Goal: Information Seeking & Learning: Compare options

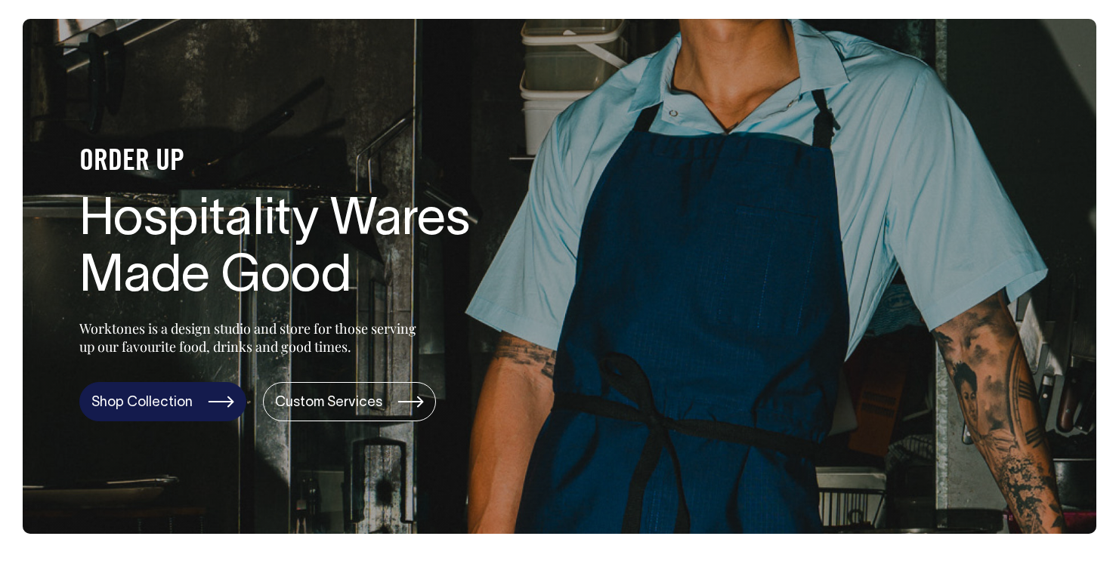
scroll to position [82, 0]
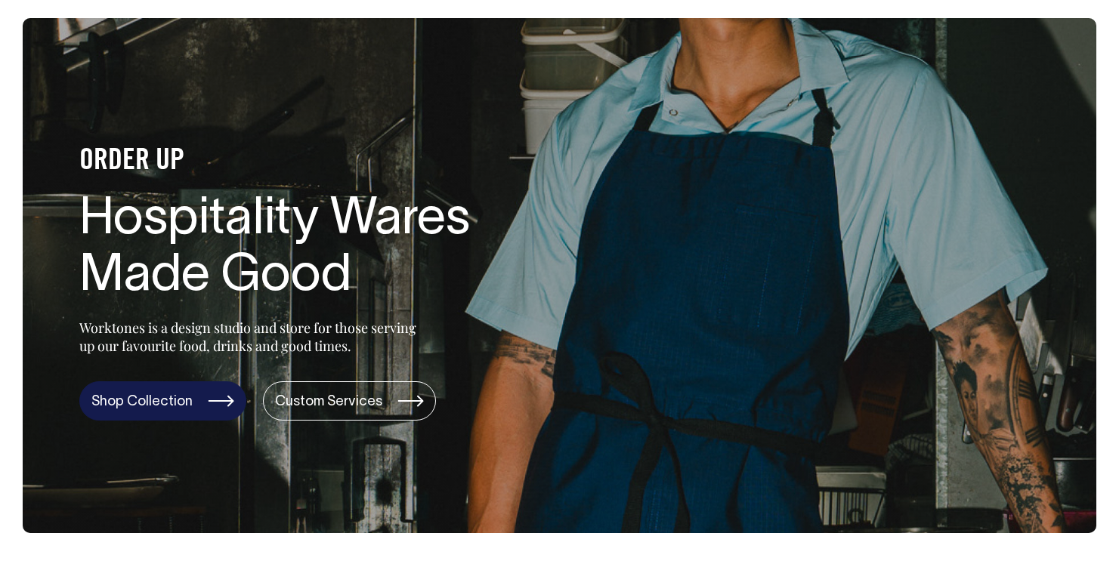
click at [173, 399] on link "Shop Collection" at bounding box center [162, 400] width 167 height 39
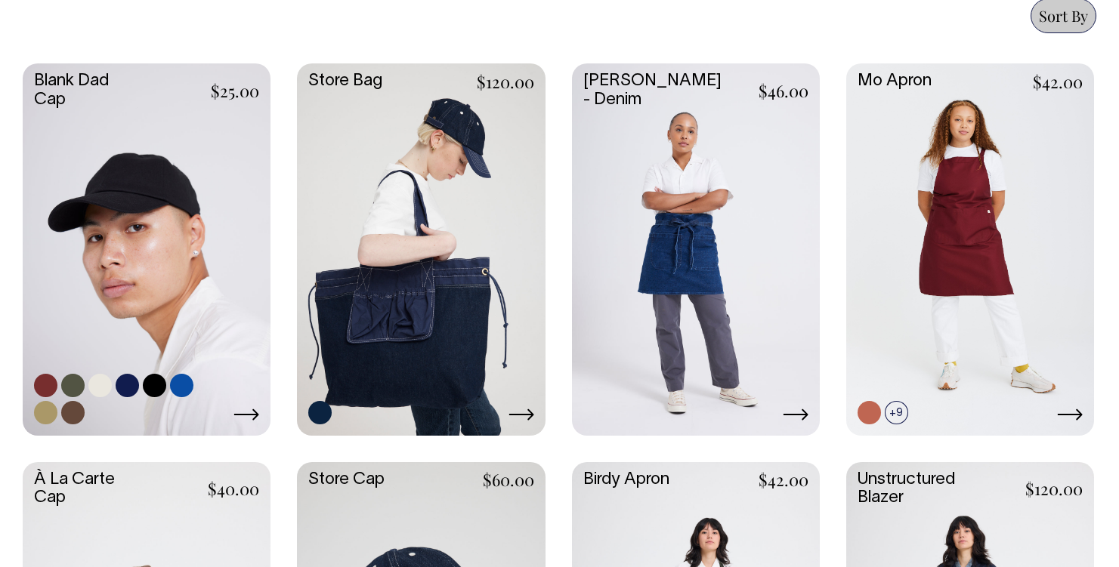
scroll to position [688, 0]
click at [153, 275] on link at bounding box center [147, 247] width 248 height 369
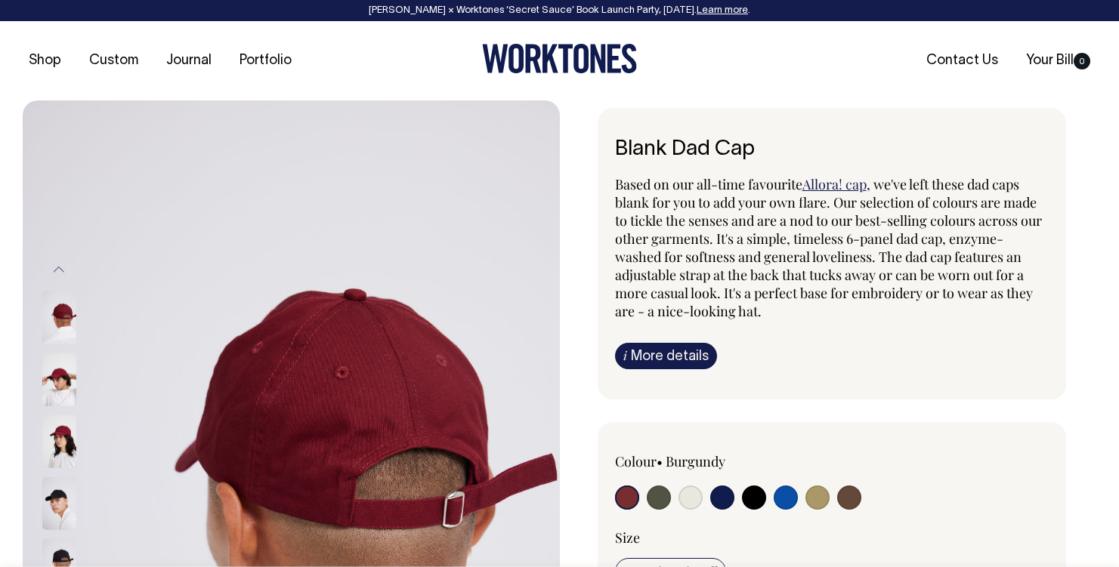
click at [817, 494] on input "radio" at bounding box center [817, 498] width 24 height 24
radio input "true"
select select "Washed Khaki"
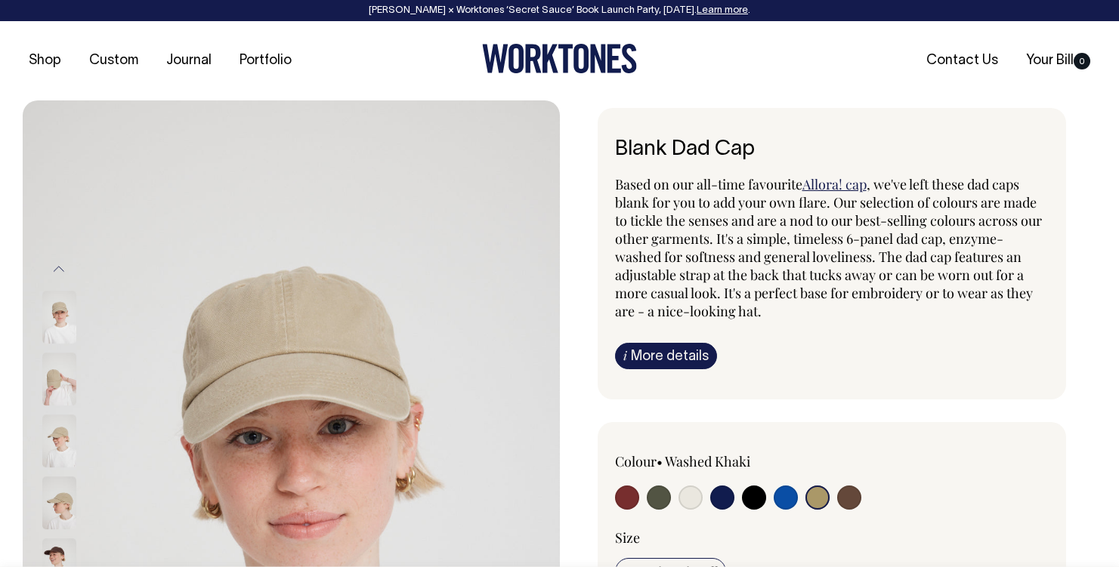
click at [786, 500] on input "radio" at bounding box center [785, 498] width 24 height 24
radio input "true"
select select "Worker Blue"
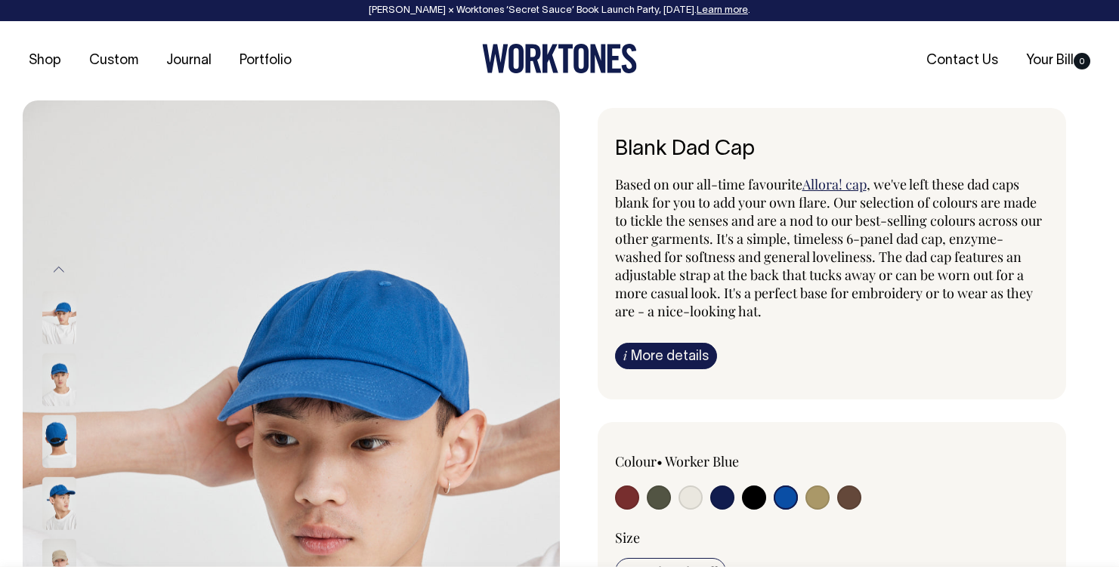
click at [823, 503] on input "radio" at bounding box center [817, 498] width 24 height 24
radio input "true"
select select "Washed Khaki"
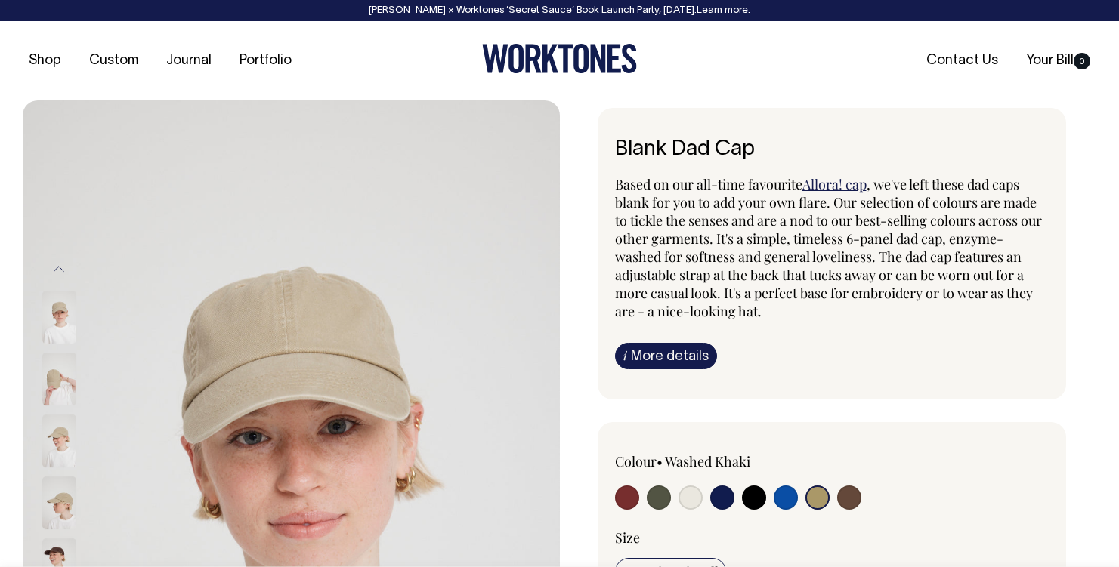
click at [869, 502] on div "Colour • Washed Khaki" at bounding box center [832, 482] width 434 height 61
click at [847, 495] on input "radio" at bounding box center [849, 498] width 24 height 24
radio input "true"
select select "Espresso"
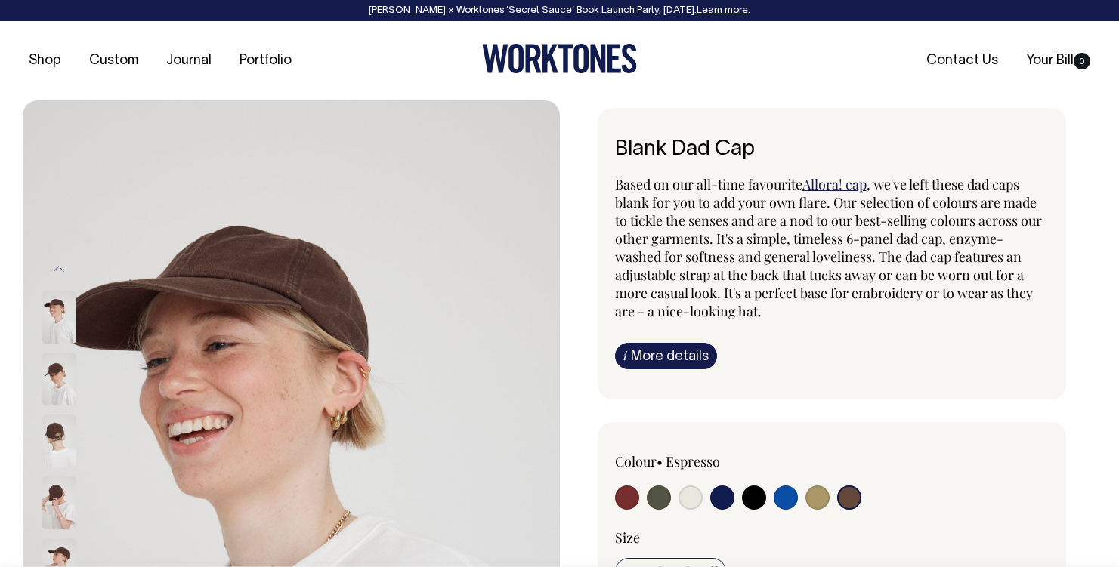
click at [676, 502] on div at bounding box center [702, 500] width 174 height 28
click at [682, 502] on input "radio" at bounding box center [690, 498] width 24 height 24
radio input "true"
select select "Natural"
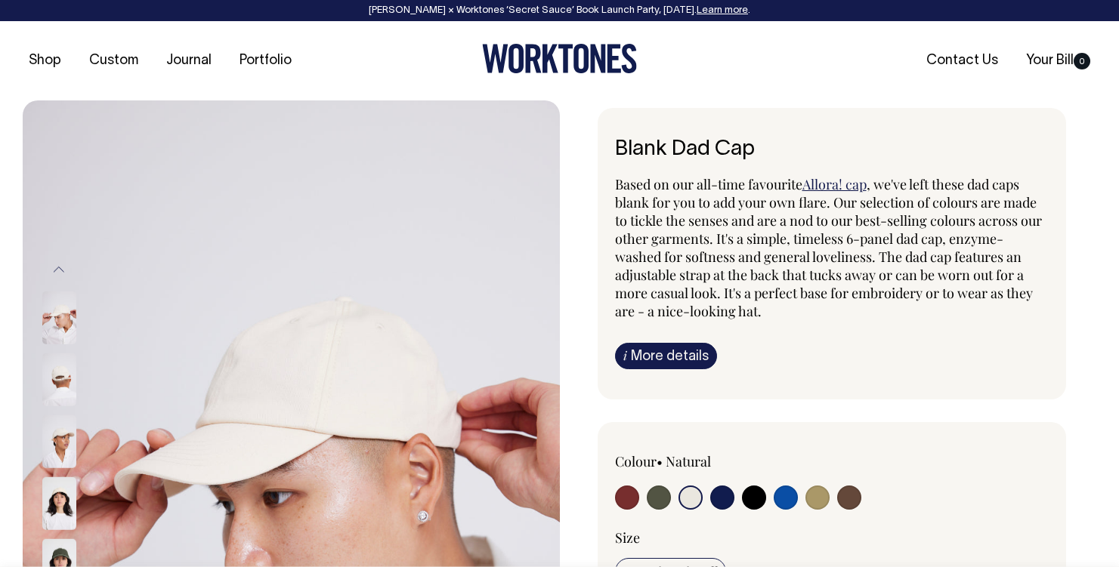
click at [638, 500] on div at bounding box center [702, 500] width 174 height 28
click at [659, 502] on input "radio" at bounding box center [659, 498] width 24 height 24
radio input "true"
select select "Olive"
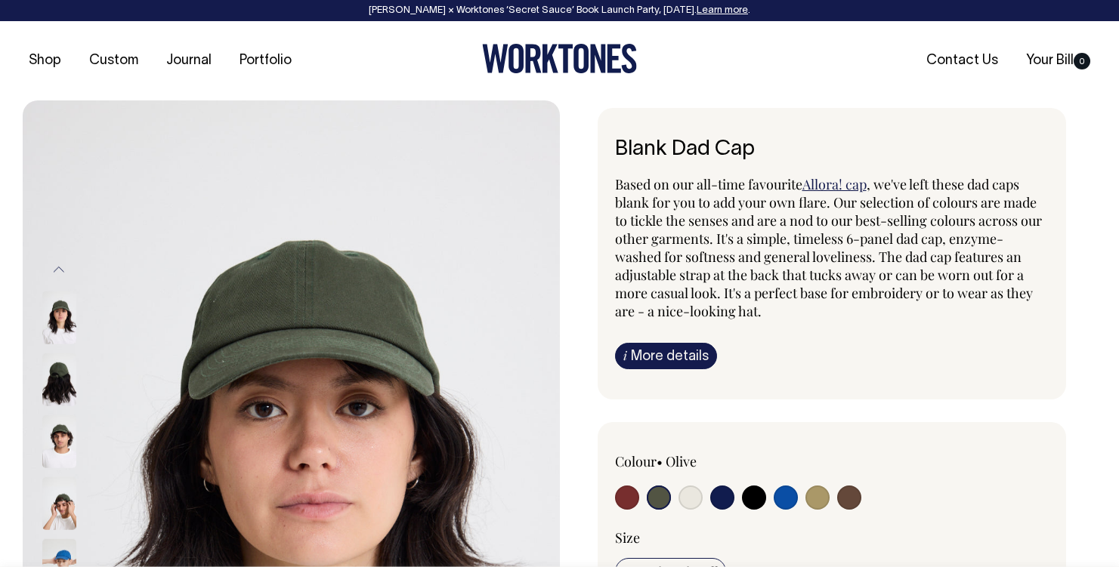
click at [615, 499] on input "radio" at bounding box center [627, 498] width 24 height 24
radio input "true"
select select "Burgundy"
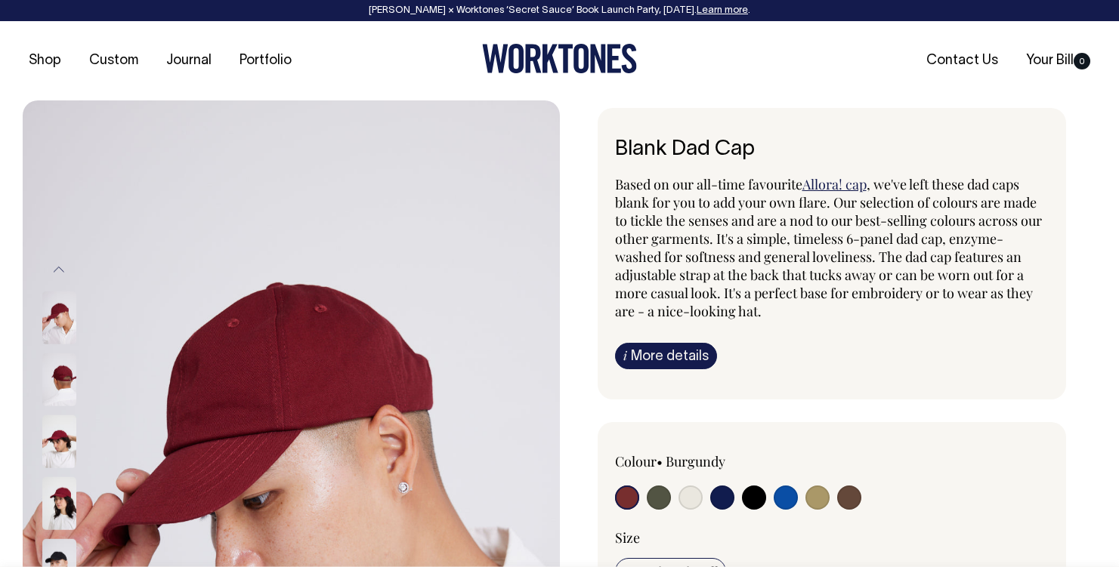
click at [780, 505] on input "radio" at bounding box center [785, 498] width 24 height 24
radio input "true"
select select "Worker Blue"
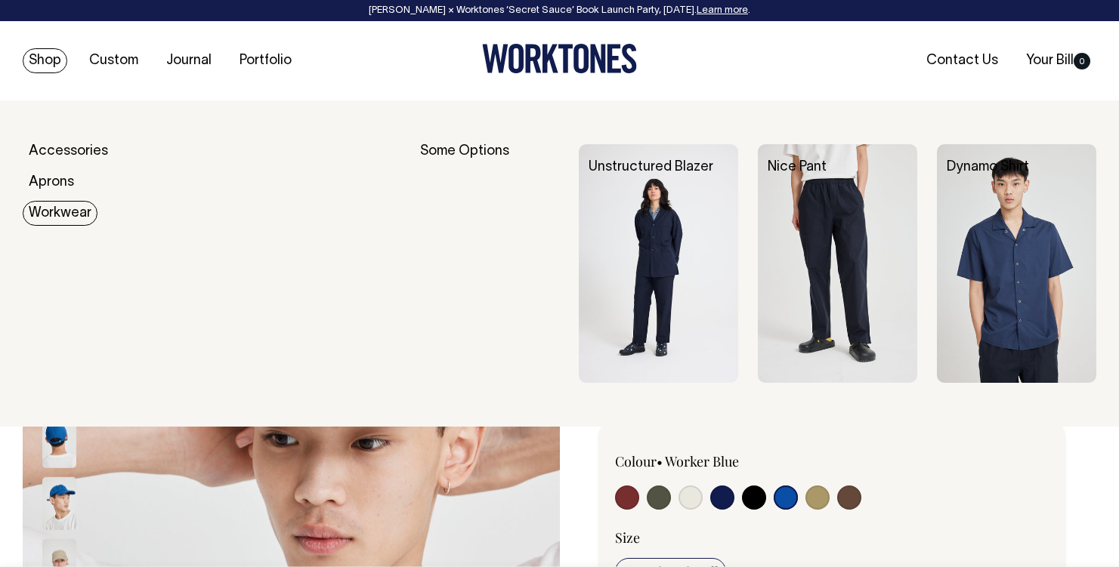
click at [54, 208] on link "Workwear" at bounding box center [60, 213] width 75 height 25
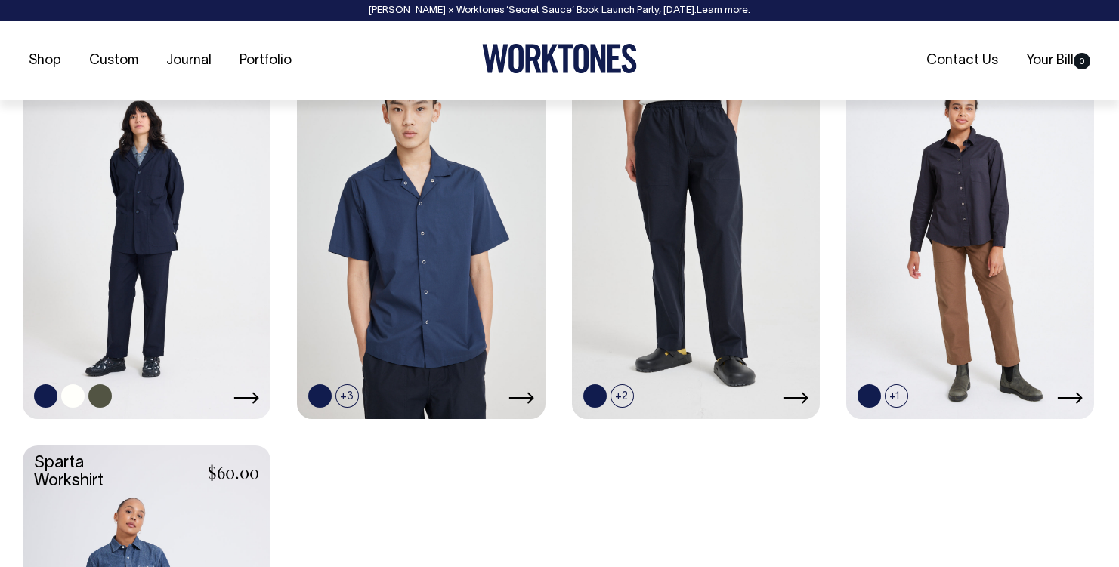
click at [119, 211] on link at bounding box center [147, 231] width 248 height 369
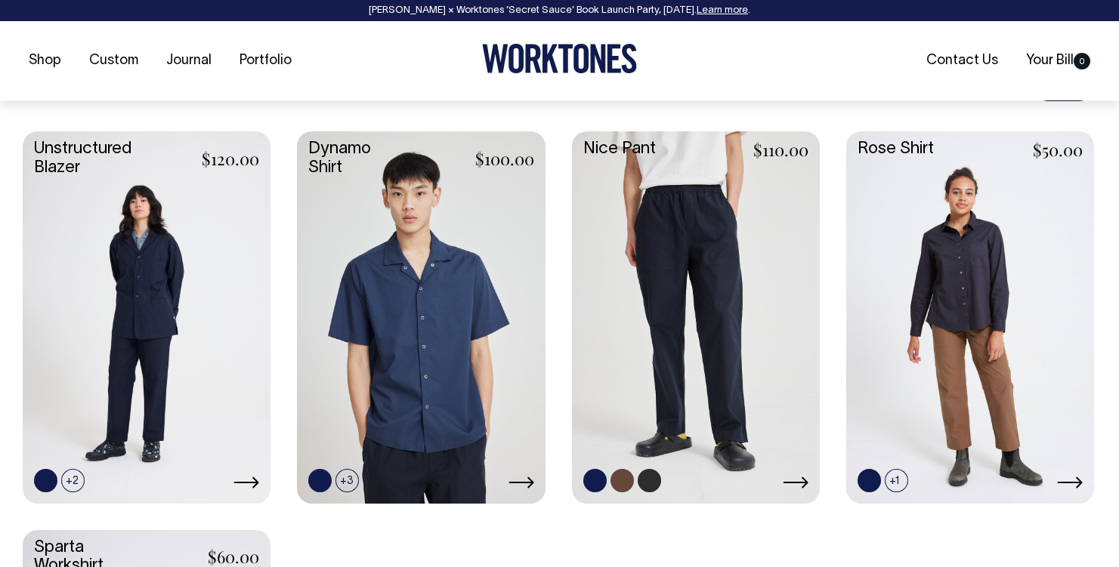
scroll to position [621, 0]
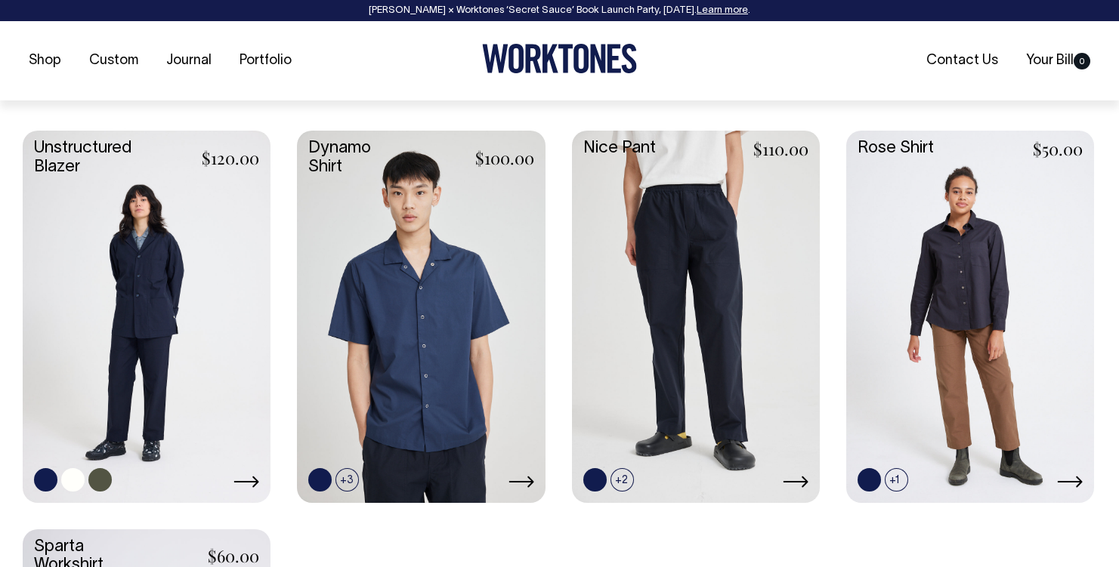
click at [228, 328] on link at bounding box center [147, 315] width 248 height 369
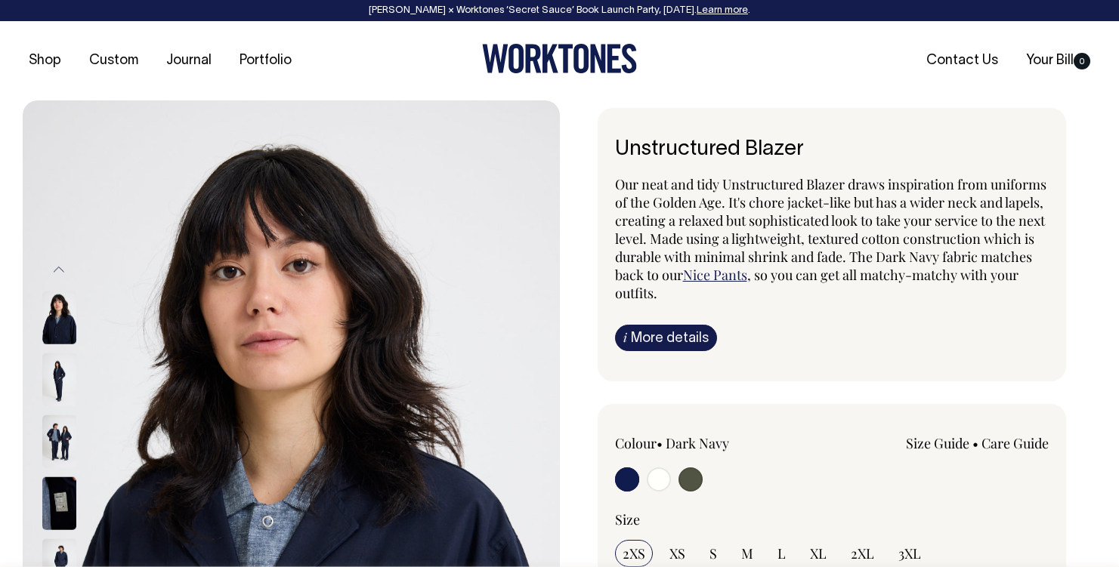
click at [39, 375] on img at bounding box center [291, 503] width 537 height 806
click at [46, 381] on img at bounding box center [59, 379] width 34 height 53
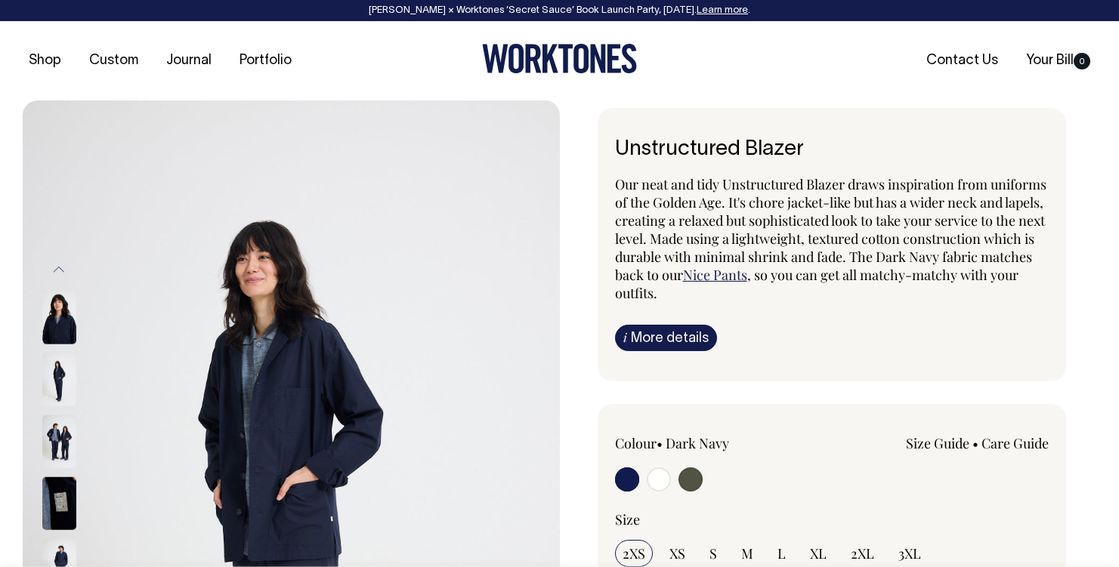
click at [48, 434] on img at bounding box center [59, 441] width 34 height 53
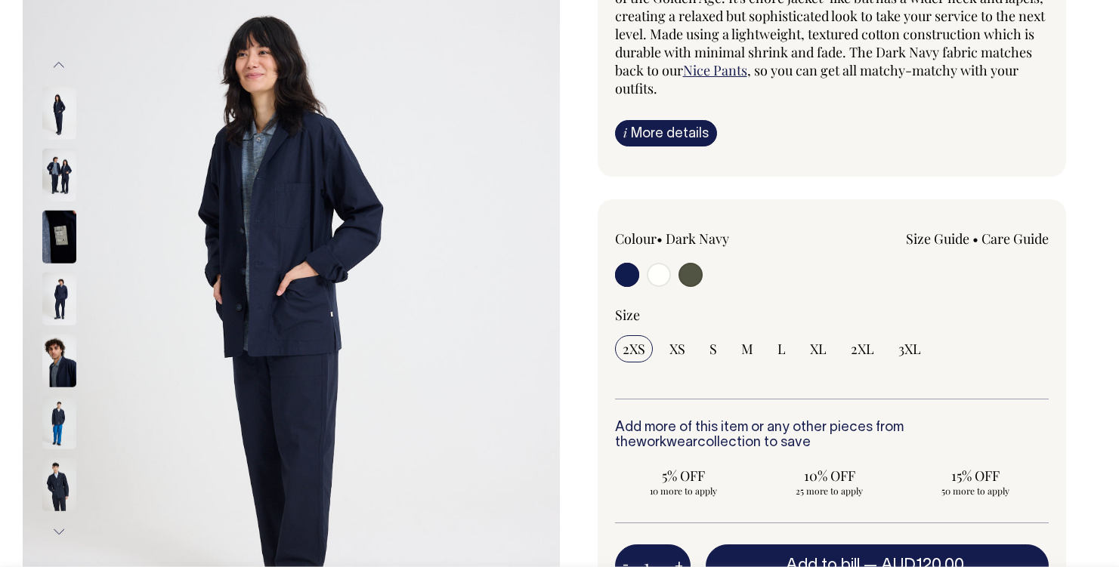
scroll to position [205, 0]
click at [657, 272] on input "radio" at bounding box center [659, 274] width 24 height 24
radio input "true"
radio input "false"
radio input "true"
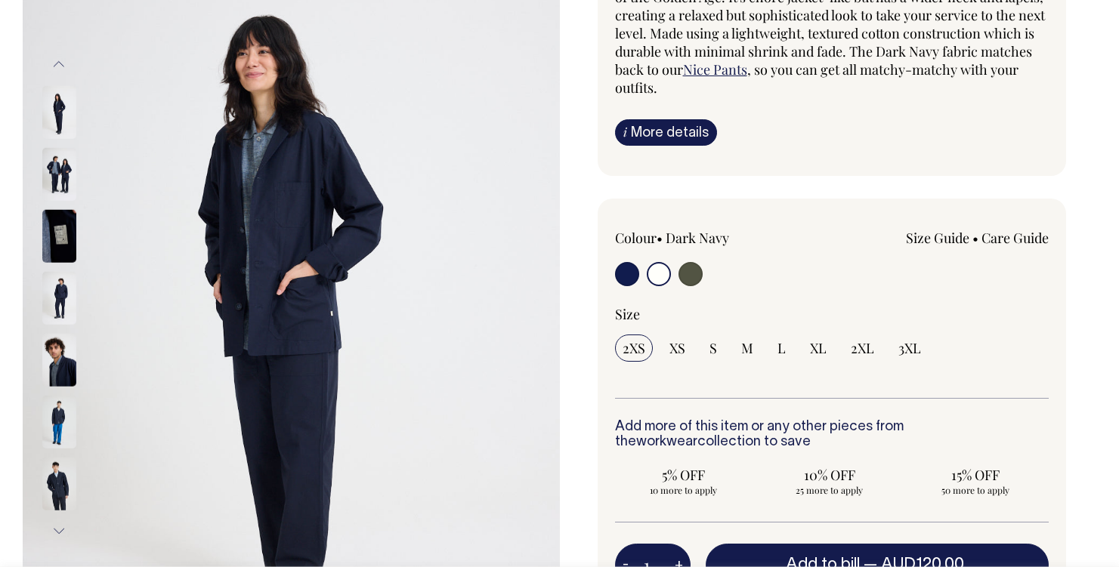
select select "Off-White"
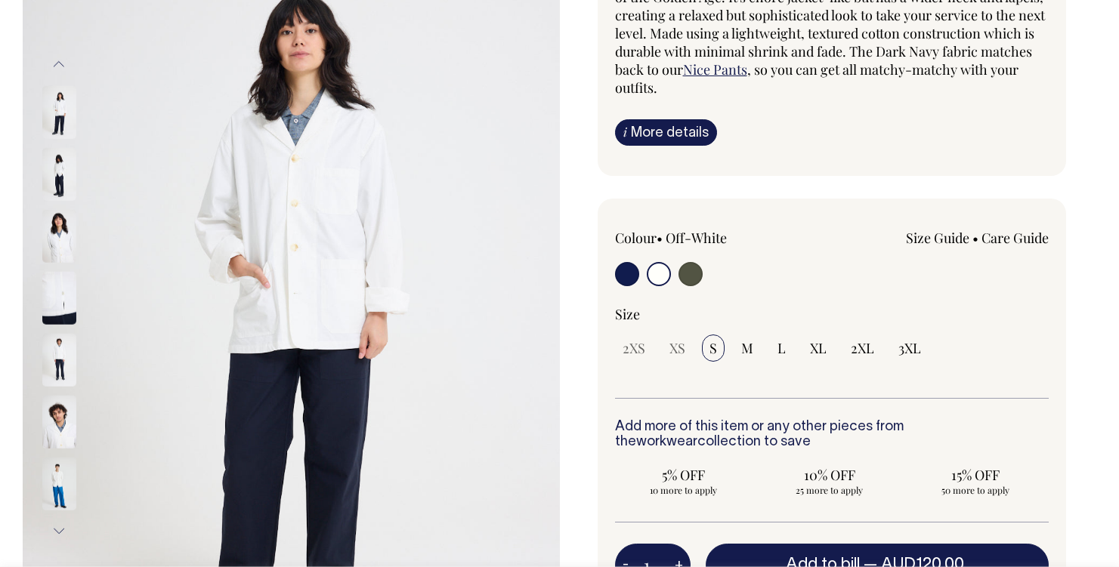
click at [699, 279] on input "radio" at bounding box center [690, 274] width 24 height 24
radio input "true"
select select "Olive"
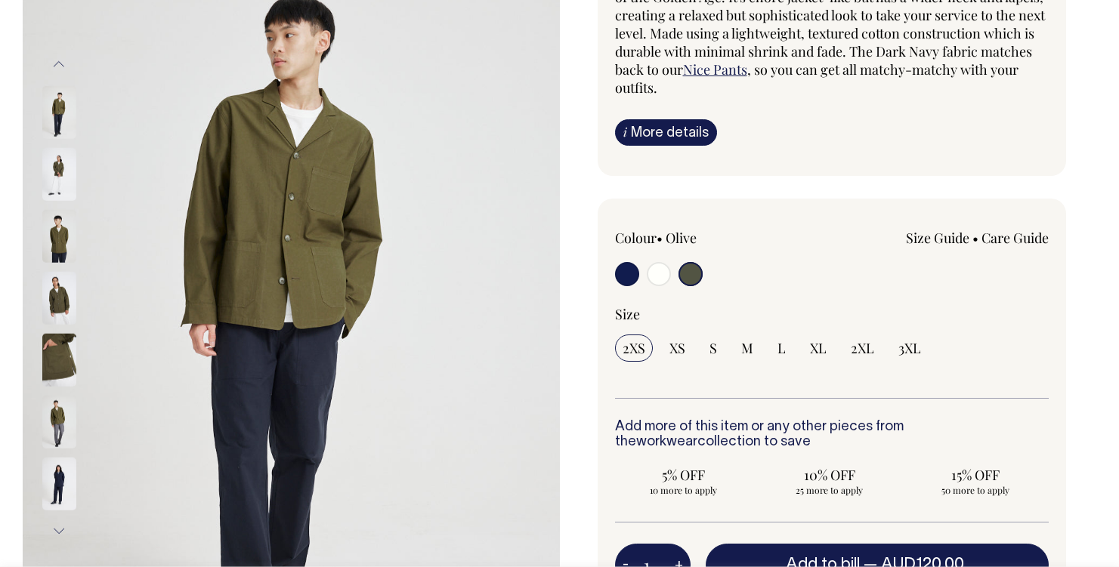
click at [662, 274] on input "radio" at bounding box center [659, 274] width 24 height 24
radio input "true"
radio input "false"
radio input "true"
select select "Off-White"
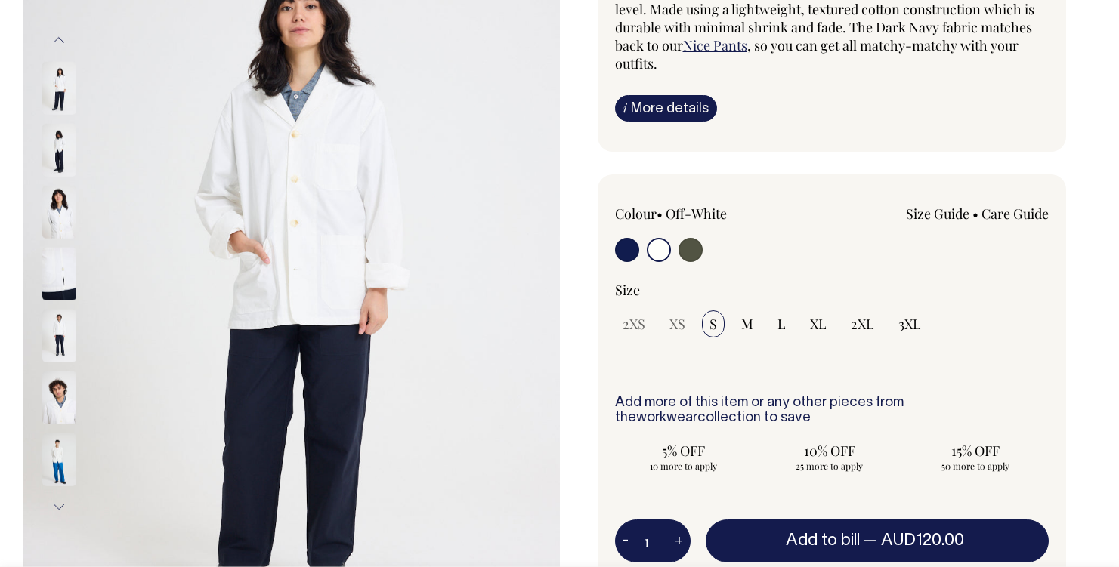
scroll to position [230, 0]
click at [56, 215] on img at bounding box center [59, 210] width 34 height 53
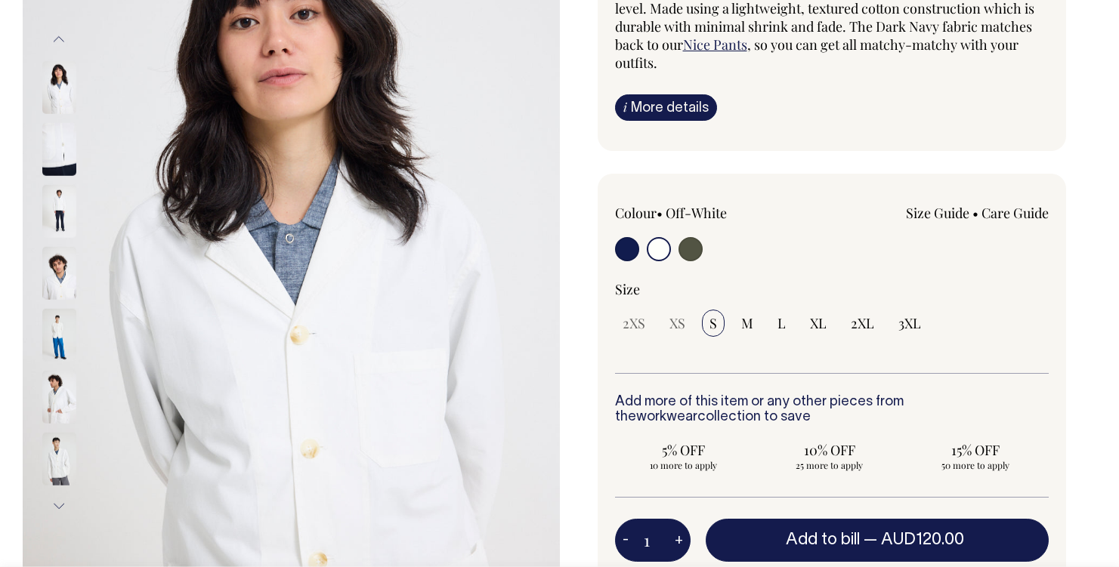
click at [56, 316] on img at bounding box center [59, 334] width 34 height 53
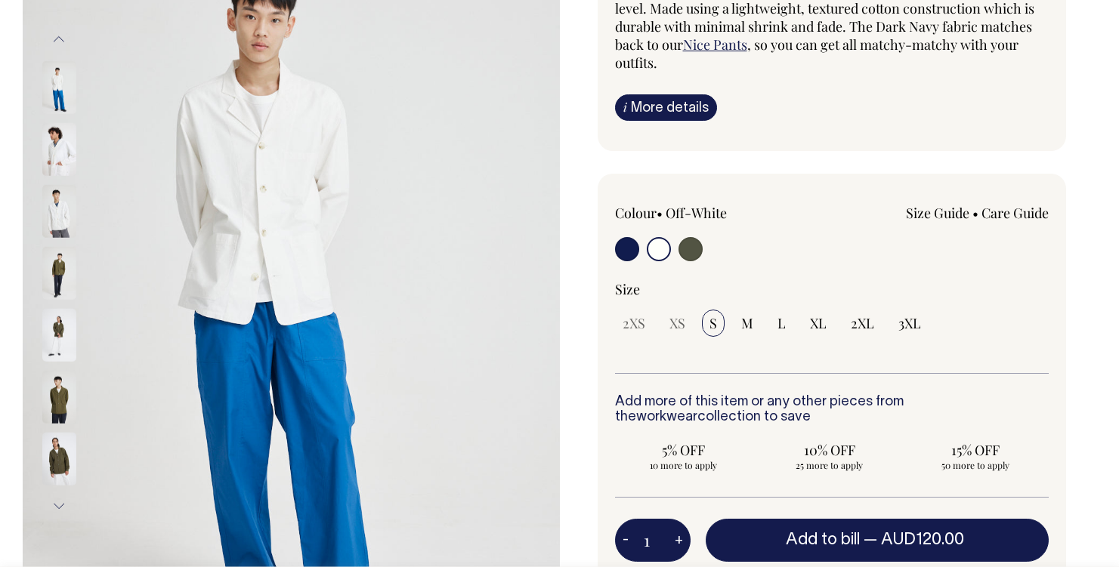
click at [66, 347] on img at bounding box center [59, 334] width 34 height 53
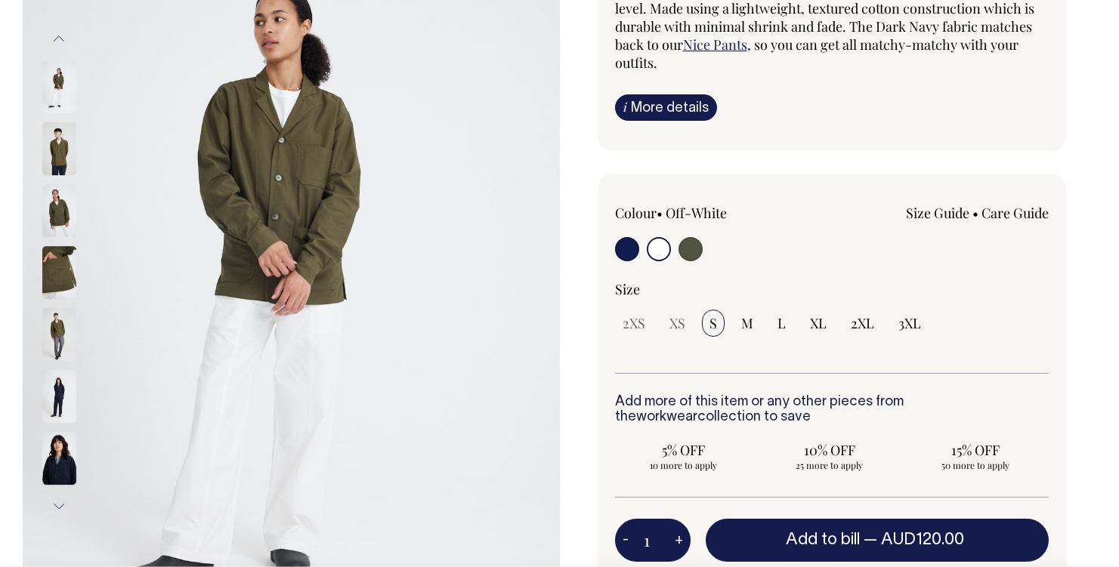
click at [58, 386] on img at bounding box center [59, 396] width 34 height 53
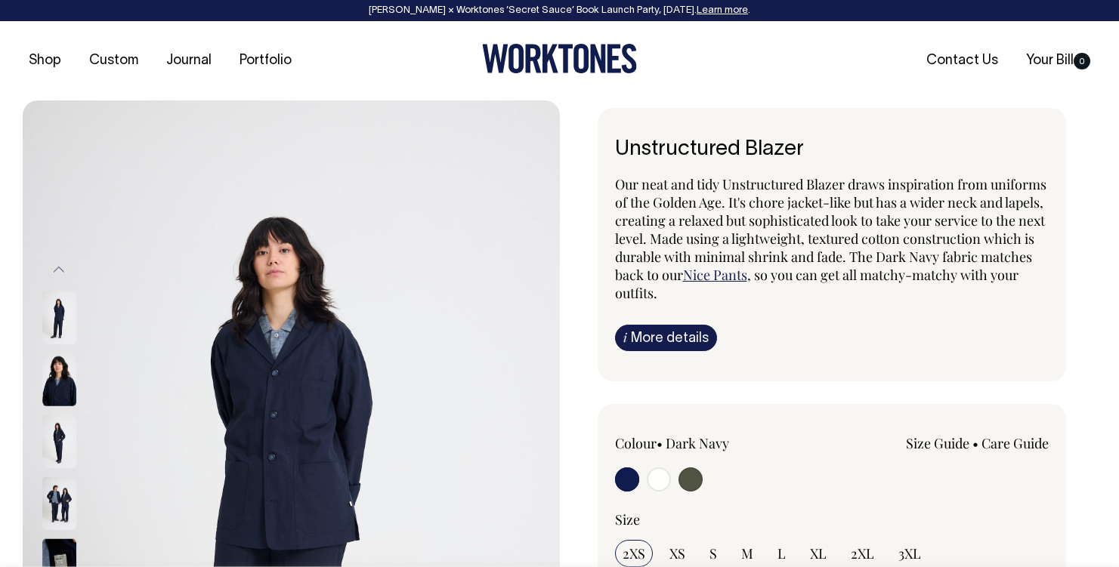
click at [659, 478] on input "radio" at bounding box center [659, 480] width 24 height 24
radio input "true"
radio input "false"
radio input "true"
select select "Off-White"
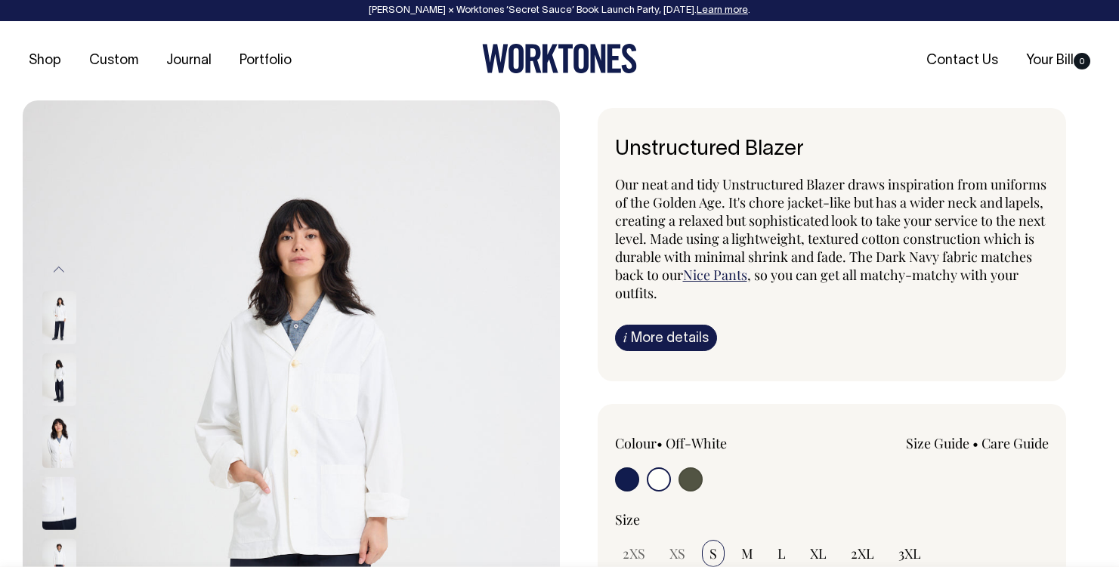
click at [55, 376] on img at bounding box center [59, 379] width 34 height 53
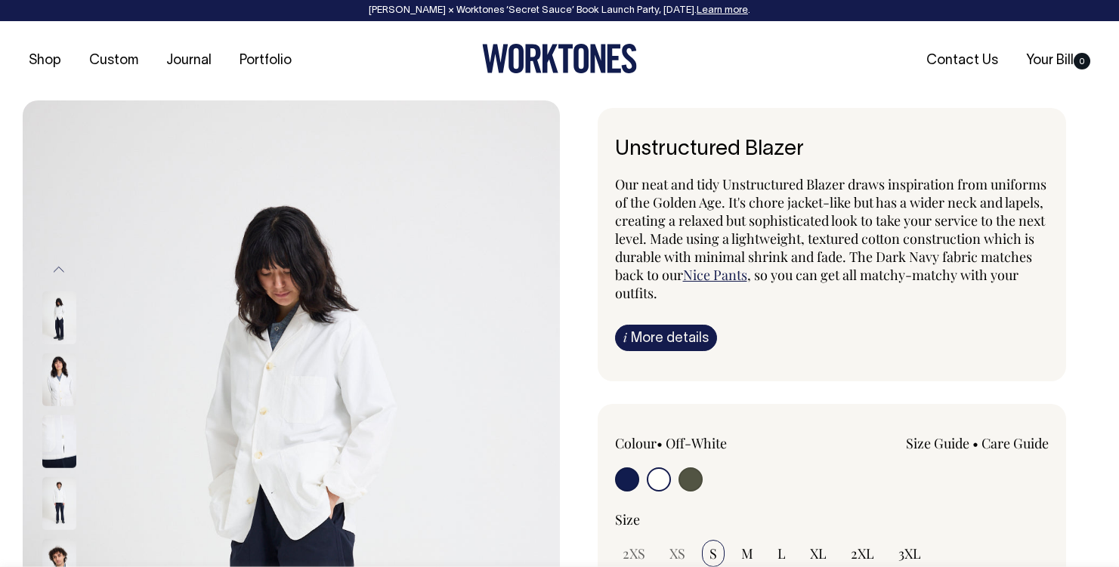
click at [56, 415] on img at bounding box center [59, 441] width 34 height 53
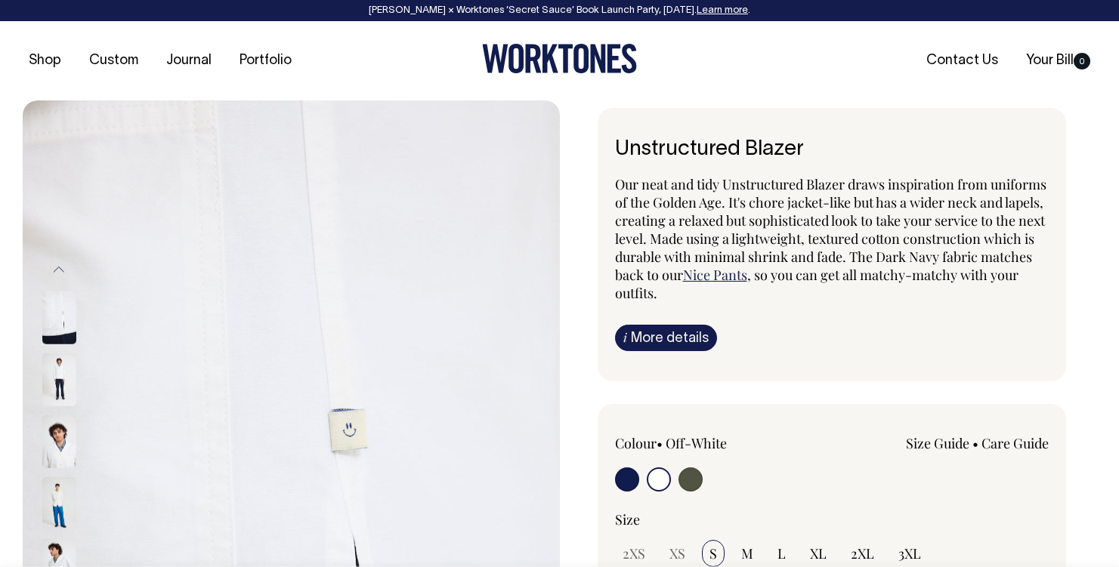
click at [56, 379] on img at bounding box center [59, 379] width 34 height 53
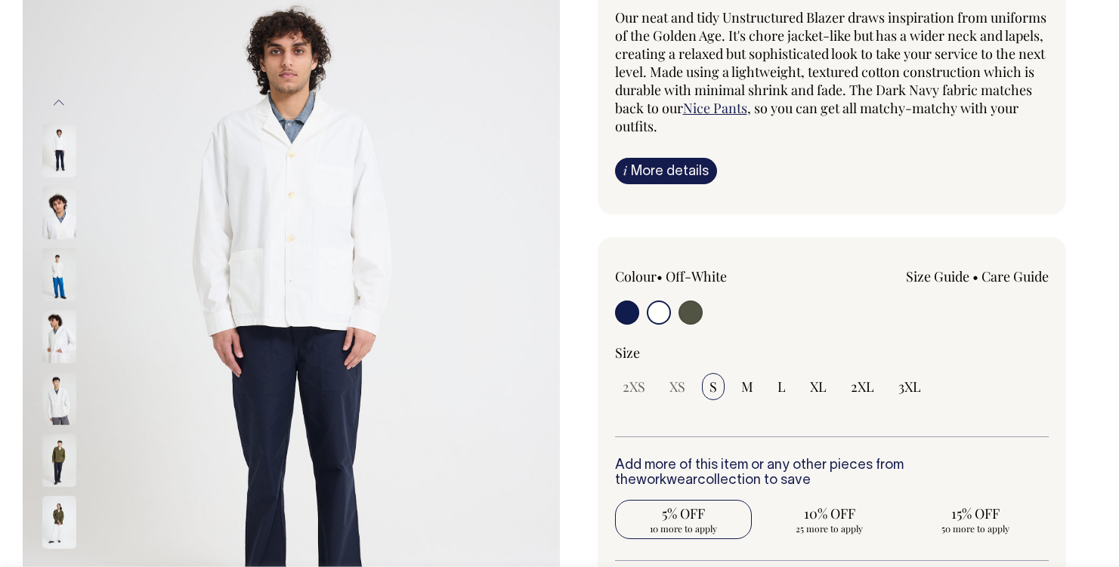
scroll to position [167, 0]
click at [60, 273] on img at bounding box center [59, 274] width 34 height 53
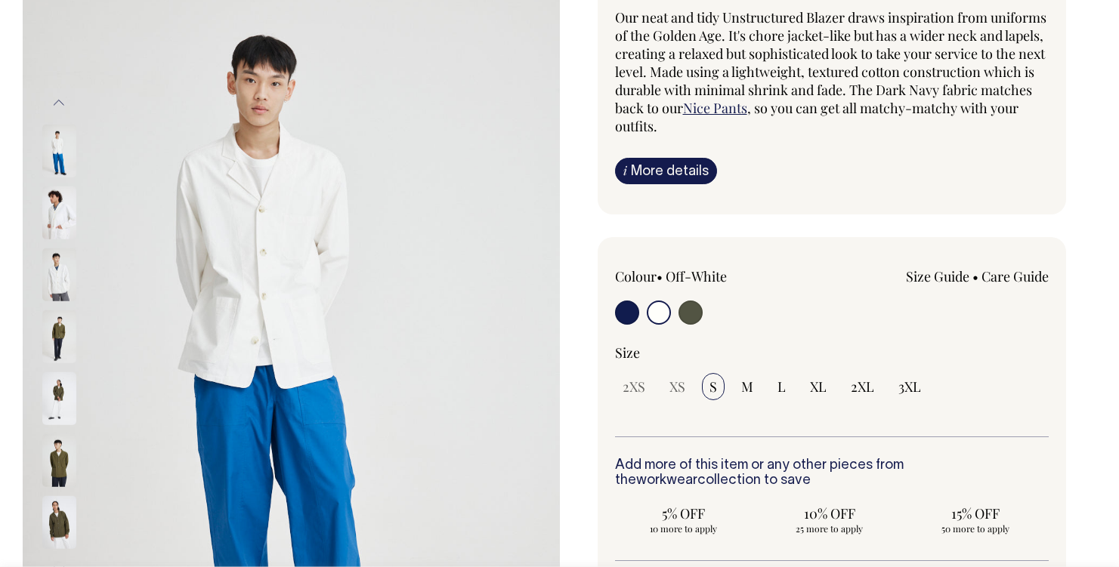
click at [58, 223] on img at bounding box center [59, 212] width 34 height 53
